Goal: Answer question/provide support: Share knowledge or assist other users

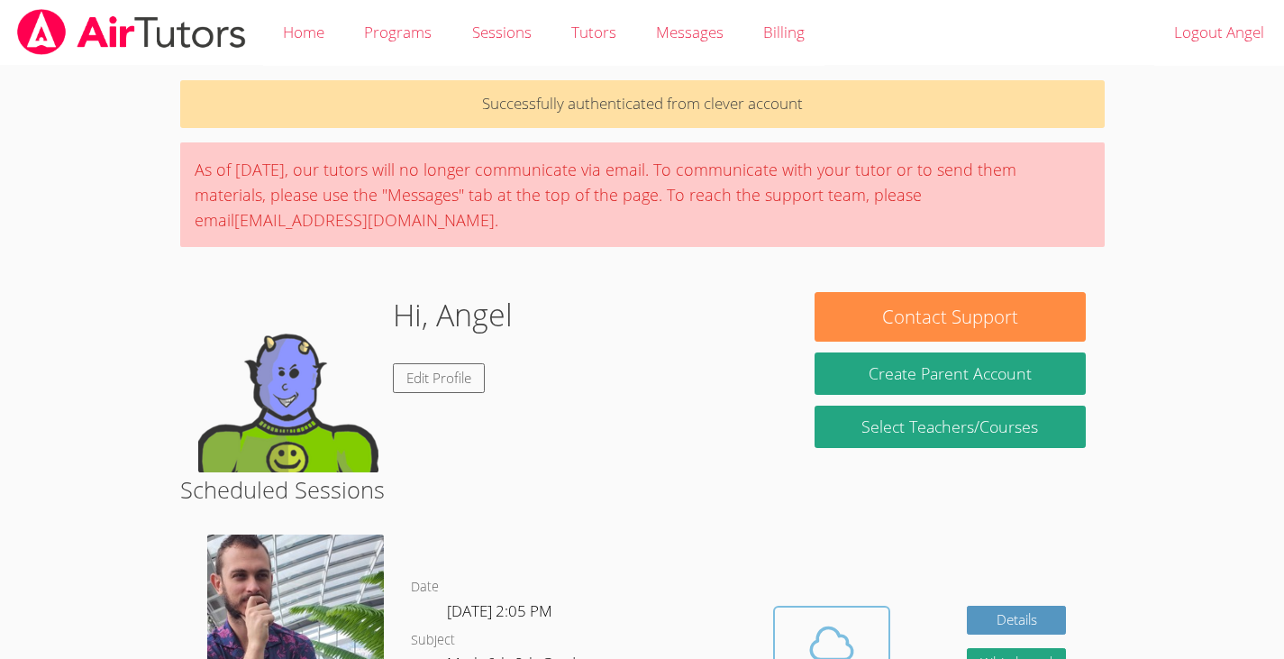
click at [810, 629] on icon at bounding box center [832, 643] width 50 height 50
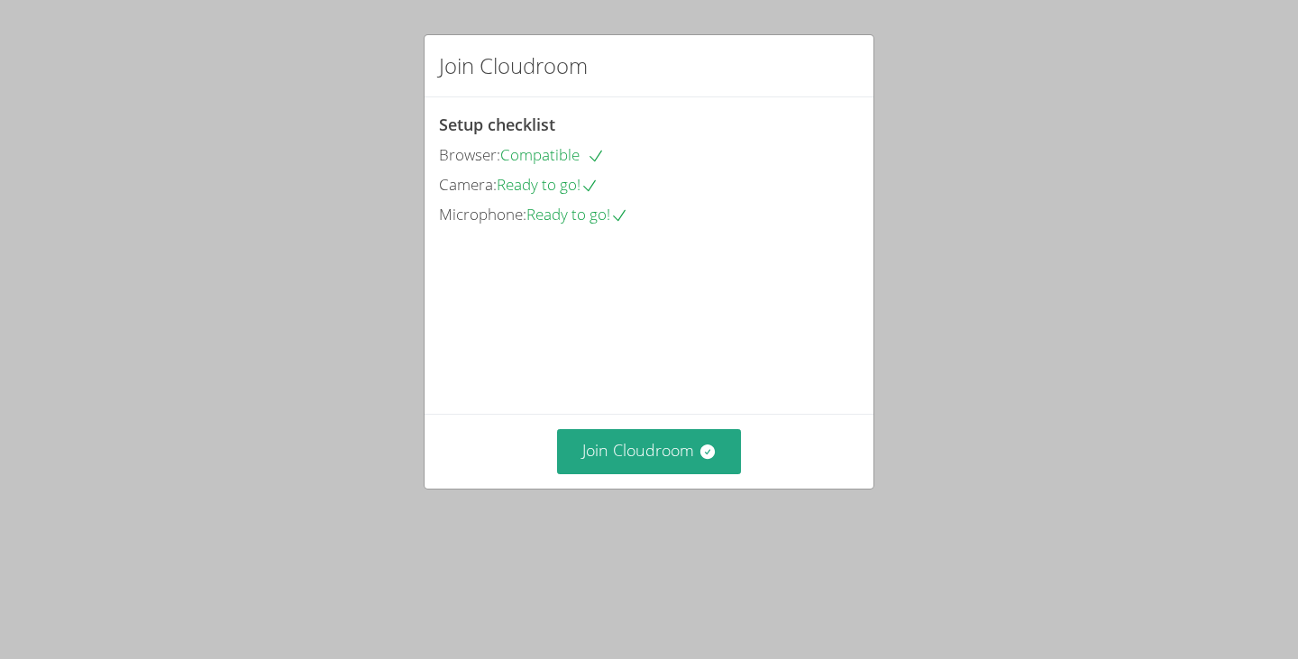
click at [638, 473] on button "Join Cloudroom" at bounding box center [649, 451] width 185 height 44
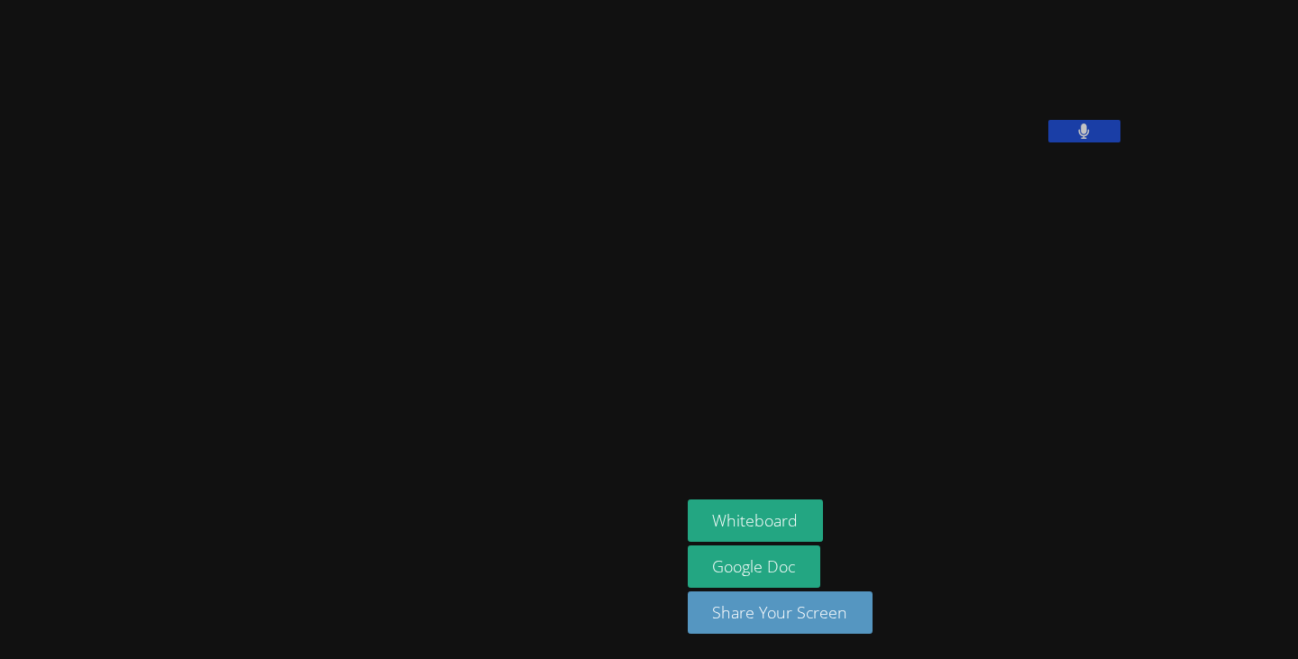
click at [1048, 142] on button at bounding box center [1084, 131] width 72 height 23
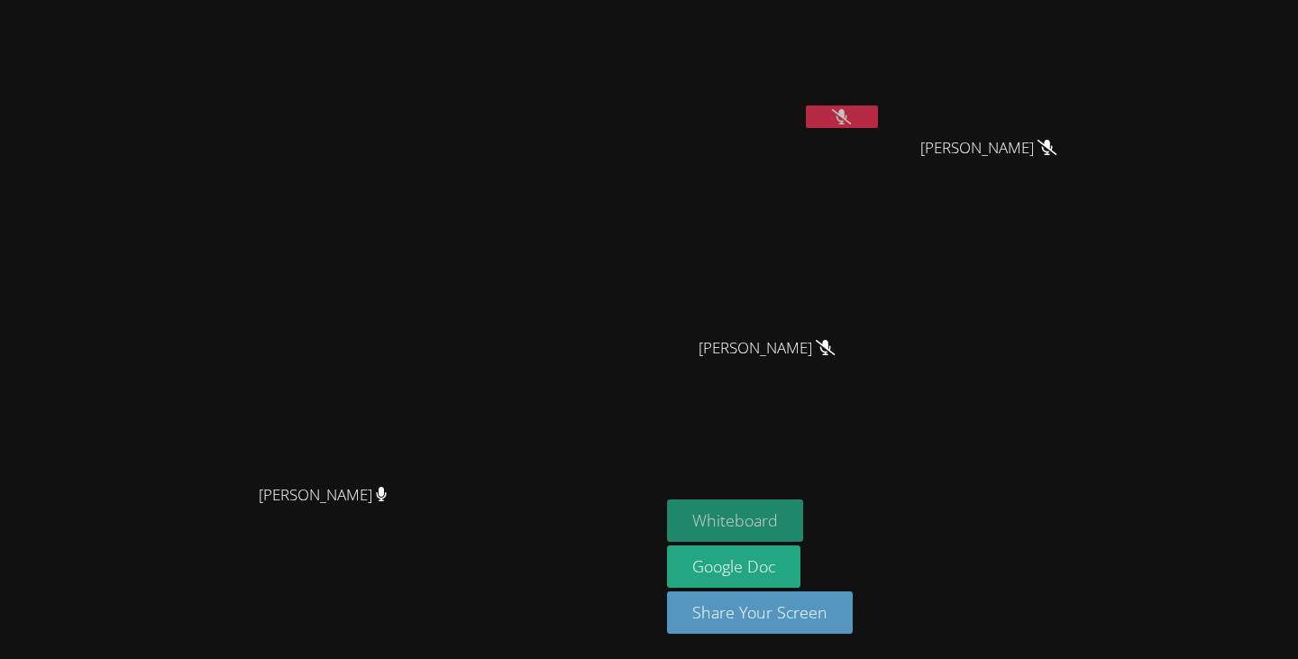
click at [803, 507] on button "Whiteboard" at bounding box center [735, 520] width 136 height 42
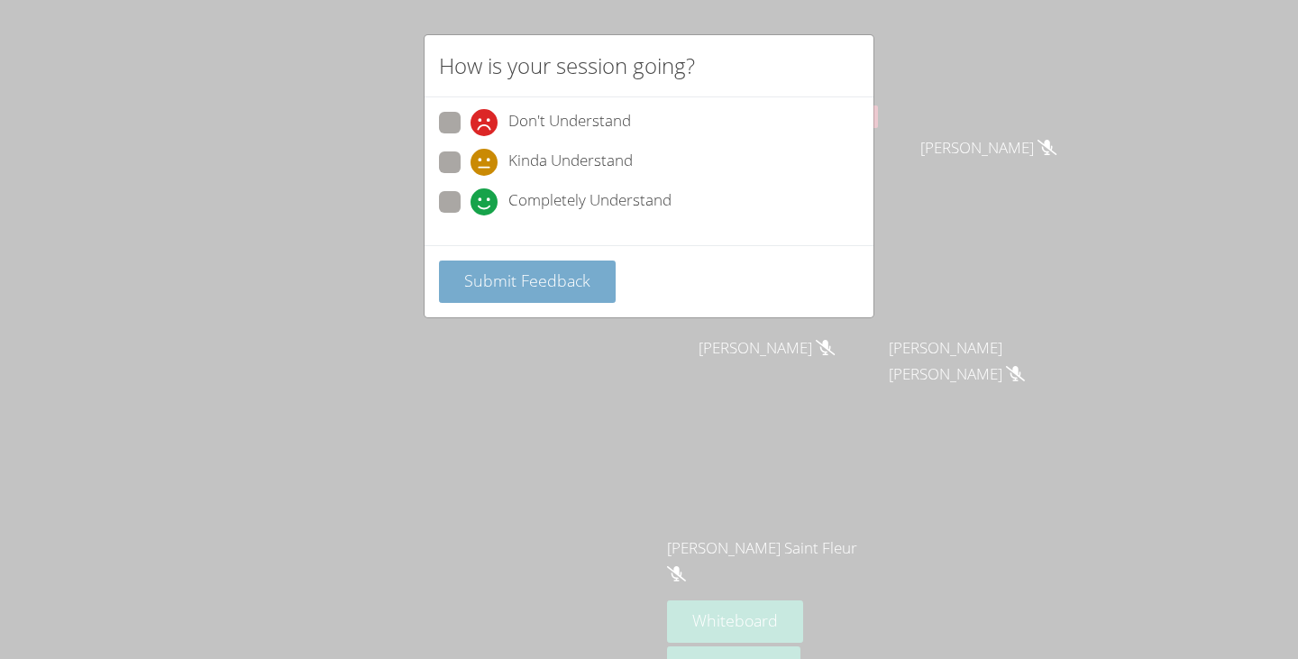
click at [474, 280] on span "Submit Feedback" at bounding box center [527, 280] width 126 height 22
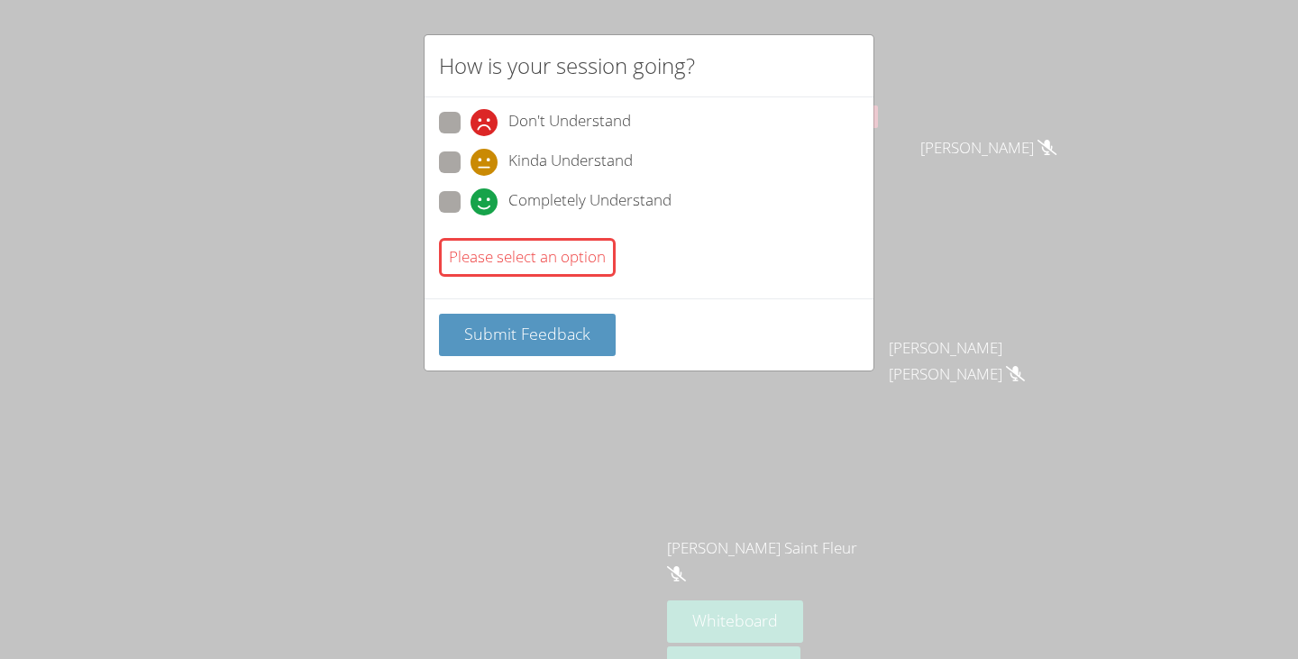
click at [470, 215] on span at bounding box center [470, 215] width 0 height 0
click at [470, 193] on input "Completely Understand" at bounding box center [477, 198] width 15 height 15
radio input "true"
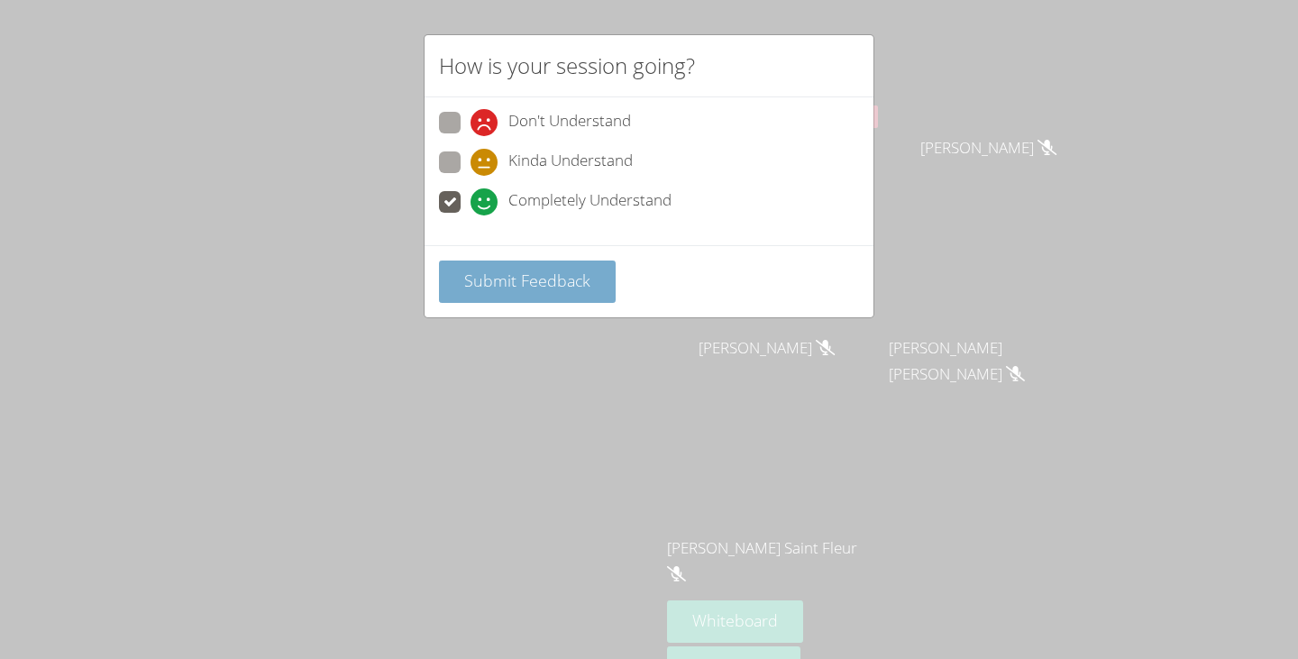
click at [479, 271] on span "Submit Feedback" at bounding box center [527, 280] width 126 height 22
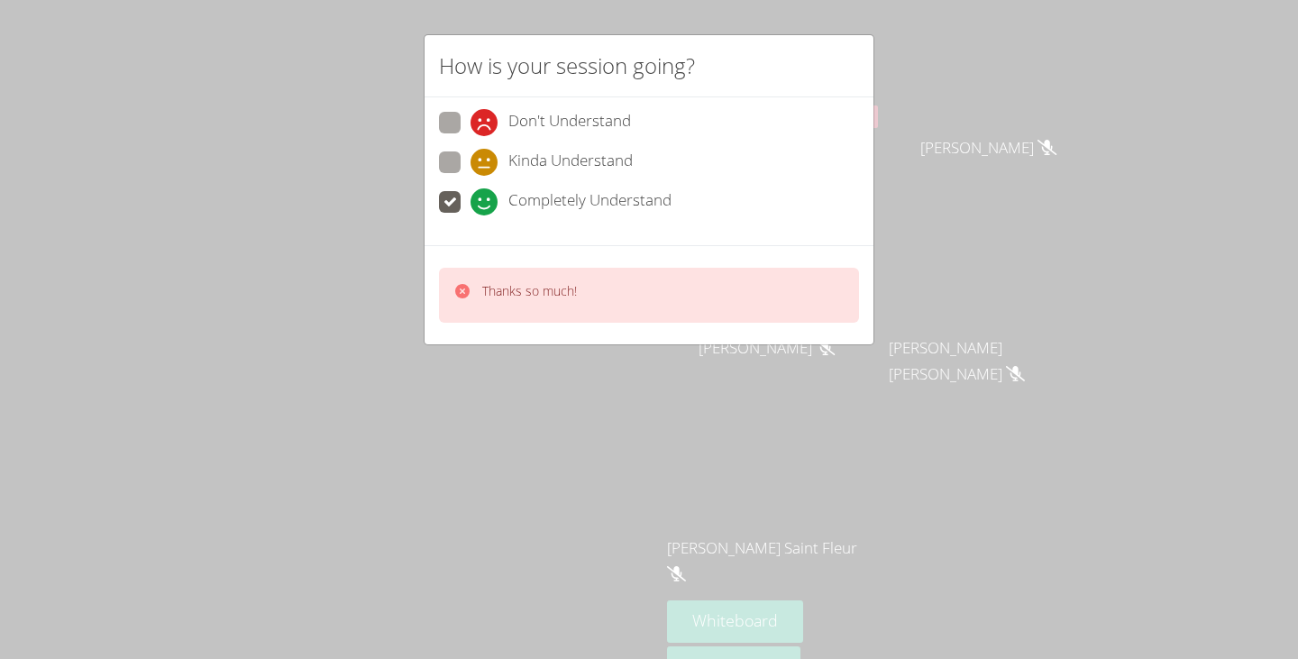
click at [715, 297] on div "Thanks so much!" at bounding box center [649, 295] width 420 height 55
click at [545, 224] on div "Don't Understand Kinda Understand Completely Understand" at bounding box center [648, 171] width 449 height 148
click at [544, 173] on span "Kinda Understand" at bounding box center [570, 162] width 124 height 27
click at [486, 167] on input "Kinda Understand" at bounding box center [477, 158] width 15 height 15
radio input "true"
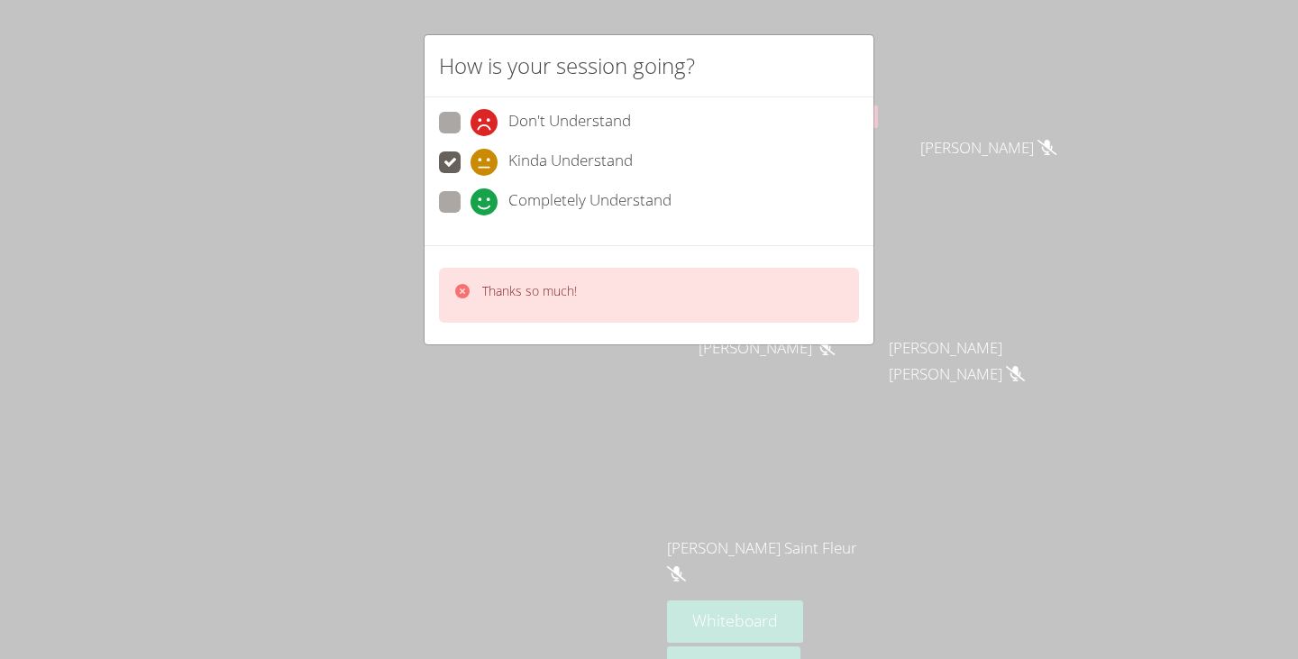
click at [465, 190] on video at bounding box center [330, 343] width 270 height 363
